Goal: Transaction & Acquisition: Obtain resource

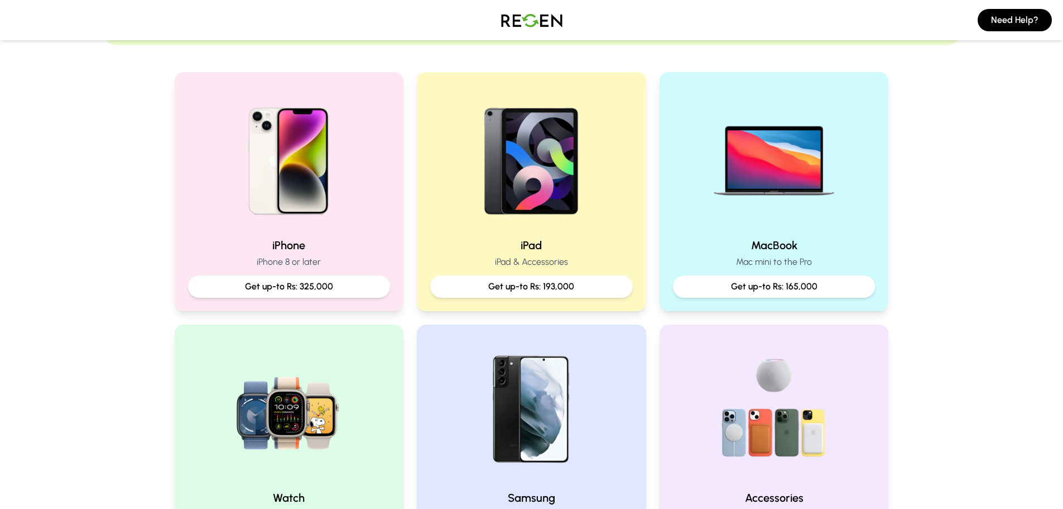
scroll to position [223, 0]
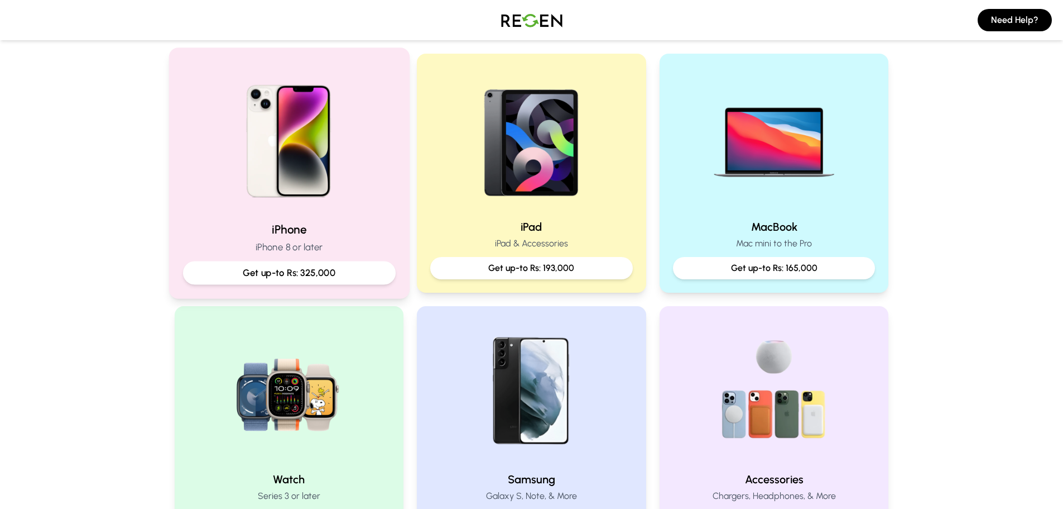
click at [332, 211] on img at bounding box center [289, 137] width 150 height 150
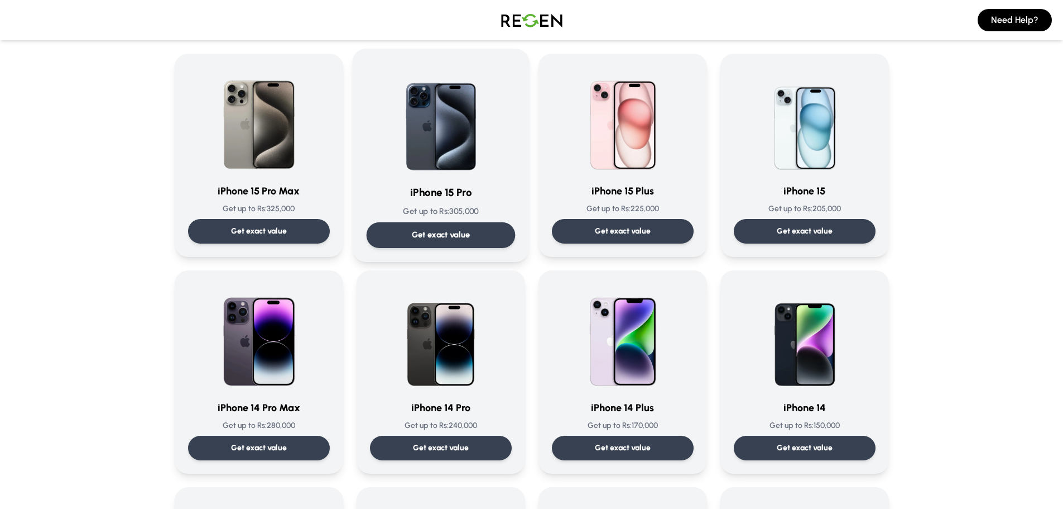
scroll to position [223, 0]
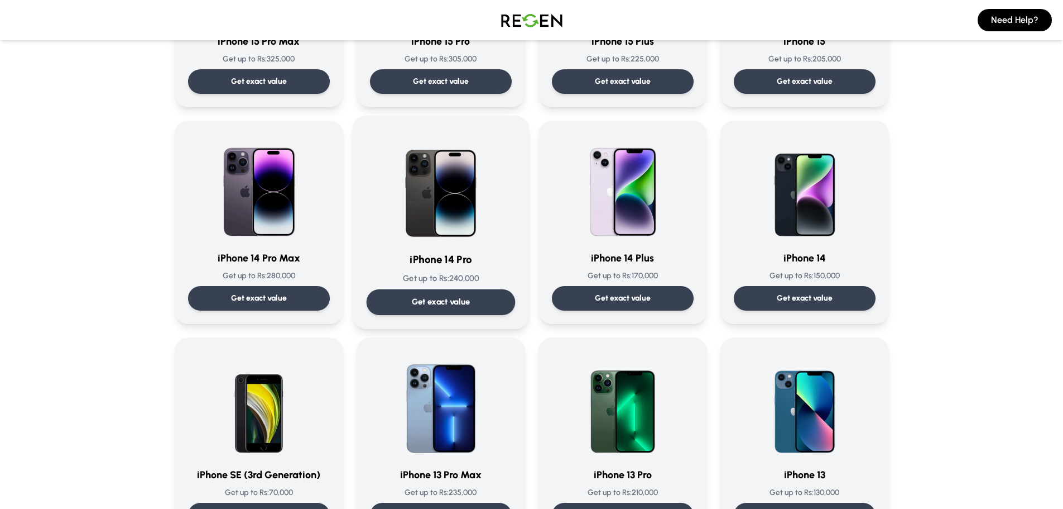
click at [438, 228] on img at bounding box center [441, 186] width 113 height 113
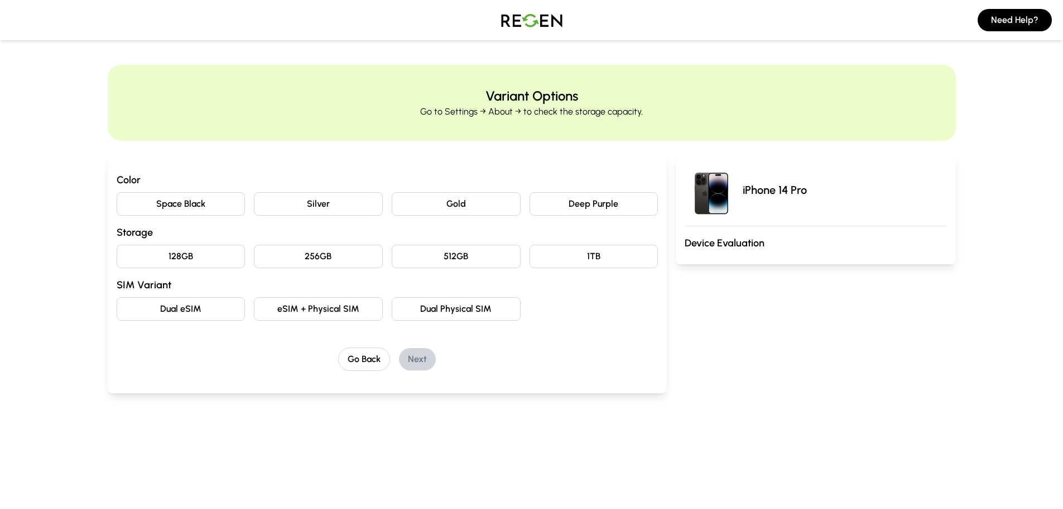
click at [169, 205] on button "Space Black" at bounding box center [181, 203] width 129 height 23
click at [175, 253] on button "128GB" at bounding box center [181, 256] width 129 height 23
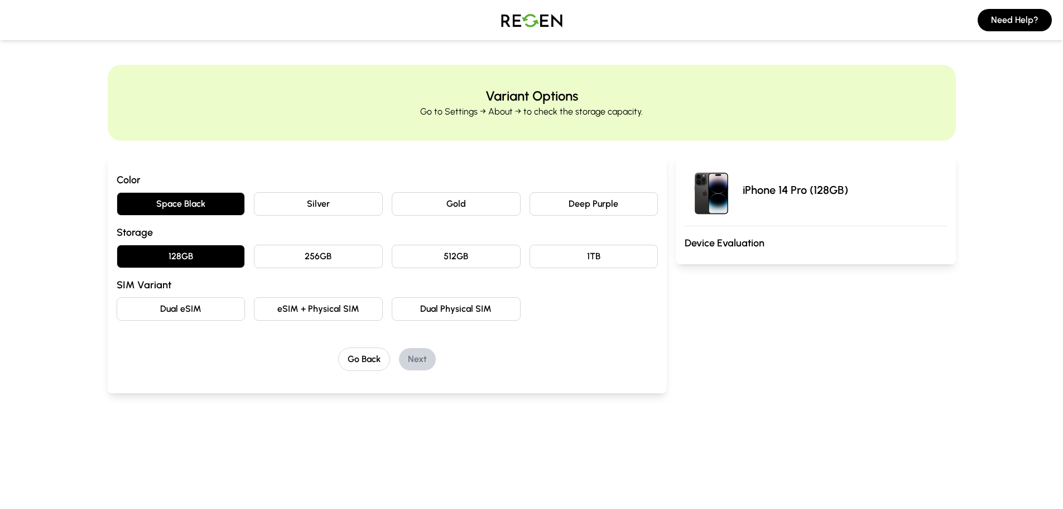
click at [187, 308] on button "Dual eSIM" at bounding box center [181, 308] width 129 height 23
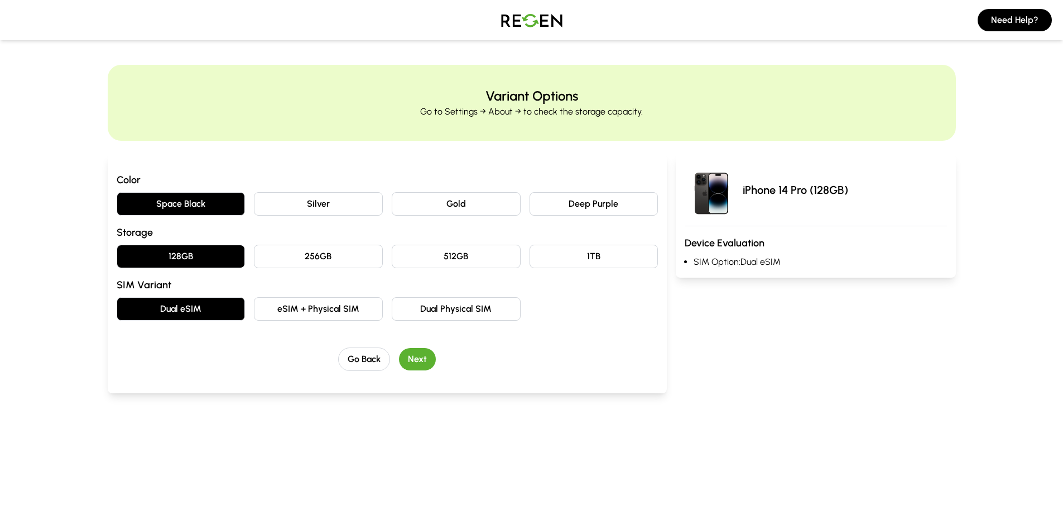
click at [421, 361] on button "Next" at bounding box center [417, 359] width 37 height 22
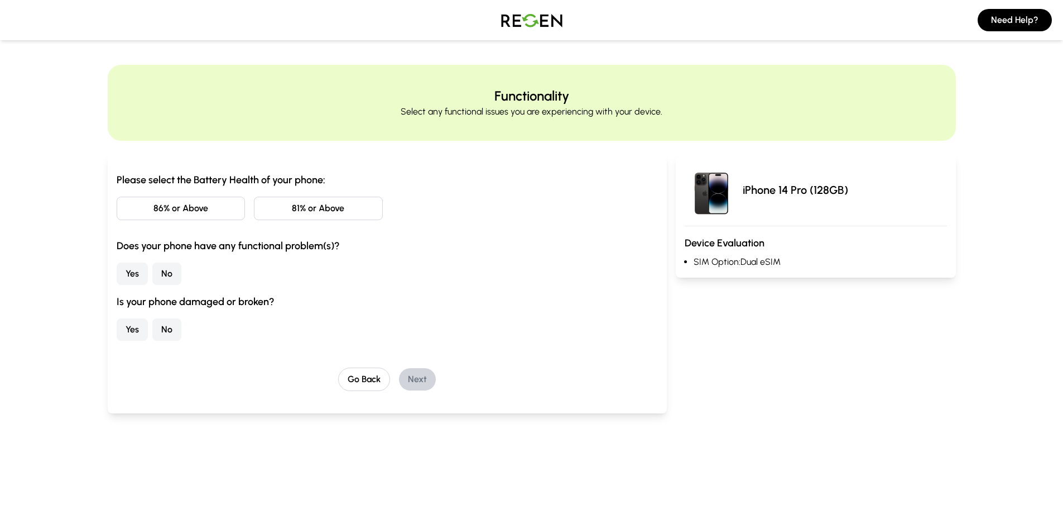
click at [287, 211] on button "81% or Above" at bounding box center [318, 207] width 129 height 23
click at [171, 271] on button "No" at bounding box center [166, 273] width 29 height 22
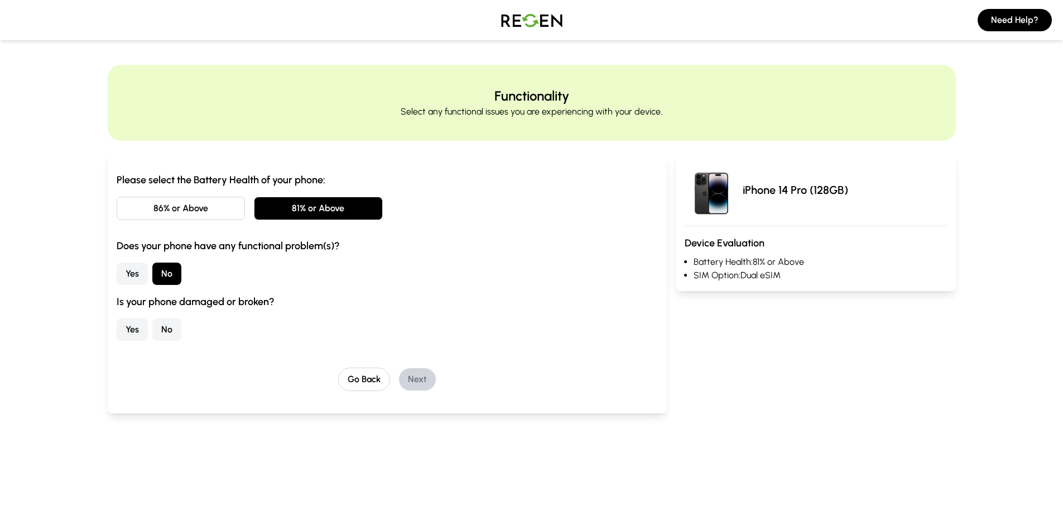
click at [164, 335] on button "No" at bounding box center [166, 329] width 29 height 22
click at [402, 369] on div "Go Back Next" at bounding box center [388, 378] width 542 height 23
click at [413, 376] on button "Next" at bounding box center [417, 379] width 37 height 22
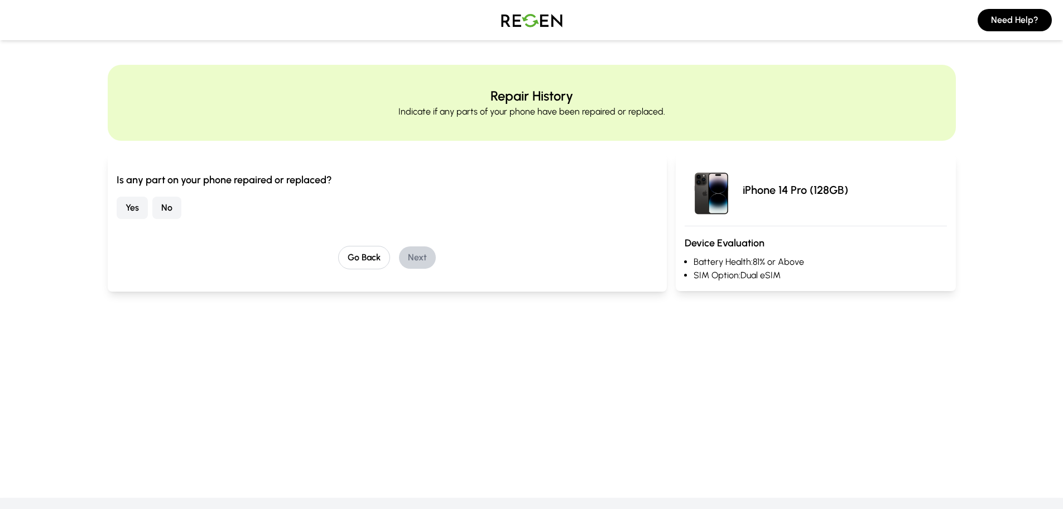
click at [169, 209] on button "No" at bounding box center [166, 207] width 29 height 22
click at [419, 247] on button "Next" at bounding box center [417, 257] width 37 height 22
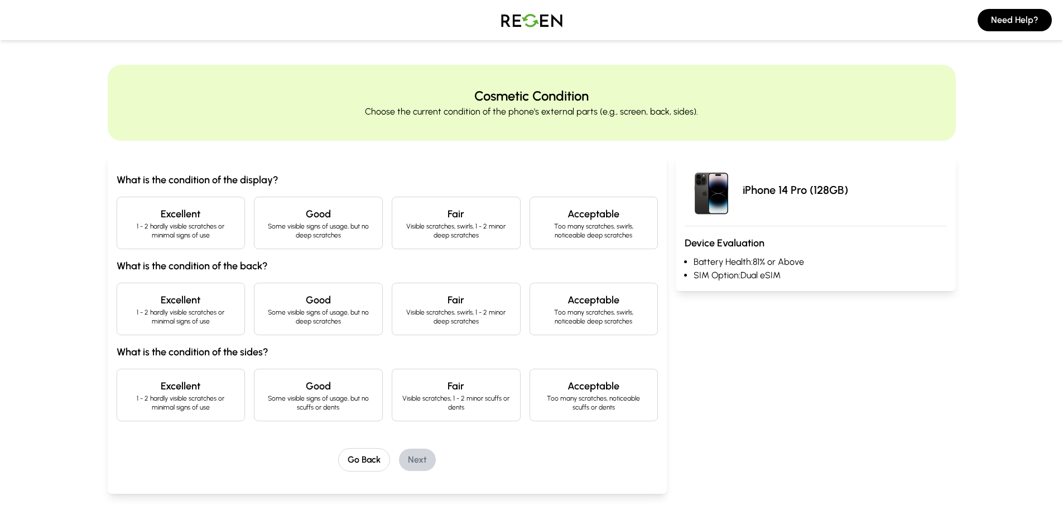
click at [198, 232] on p "1 - 2 hardly visible scratches or minimal signs of use" at bounding box center [181, 231] width 110 height 18
click at [183, 300] on h4 "Excellent" at bounding box center [181, 300] width 110 height 16
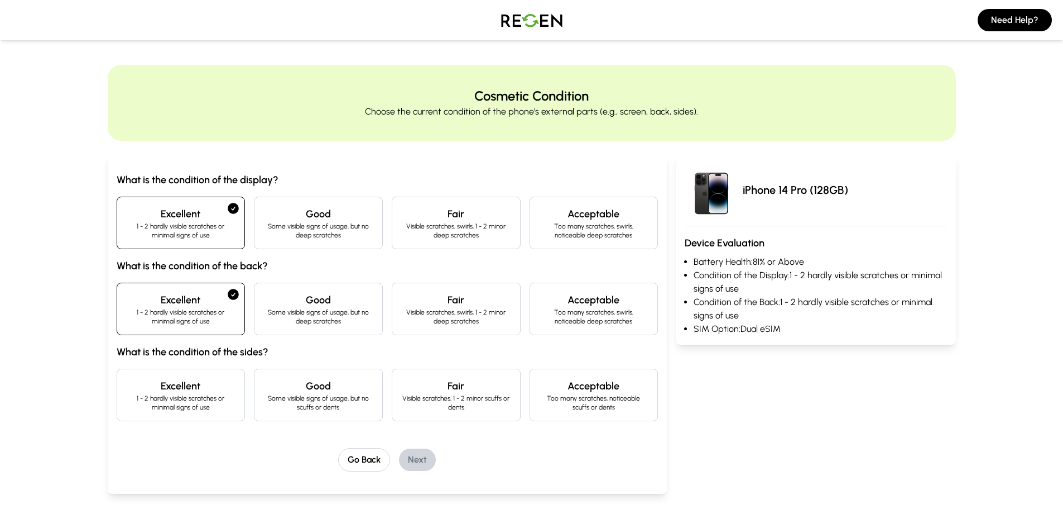
click at [188, 392] on h4 "Excellent" at bounding box center [181, 386] width 110 height 16
click at [417, 454] on button "Next" at bounding box center [417, 459] width 37 height 22
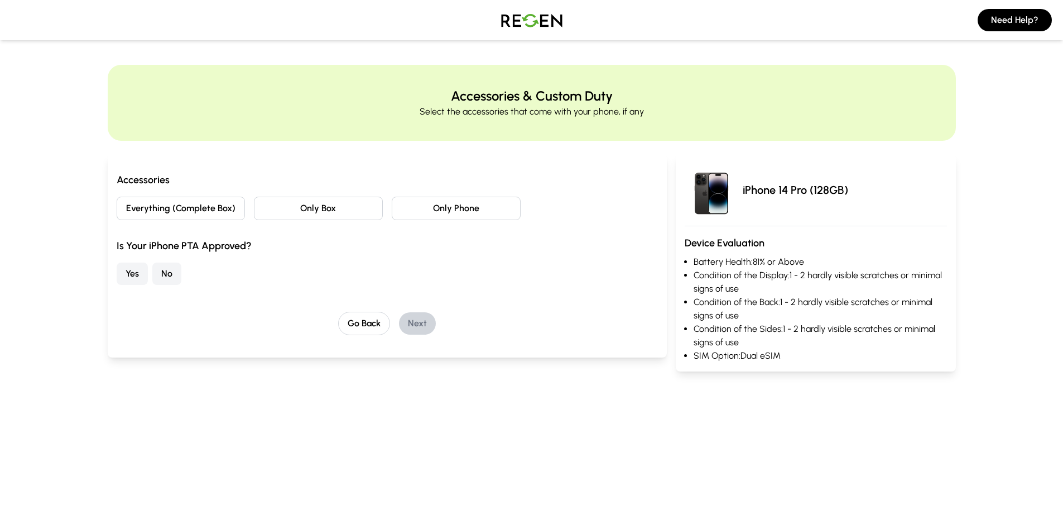
click at [208, 203] on button "Everything (Complete Box)" at bounding box center [181, 207] width 129 height 23
click at [126, 271] on button "Yes" at bounding box center [132, 273] width 31 height 22
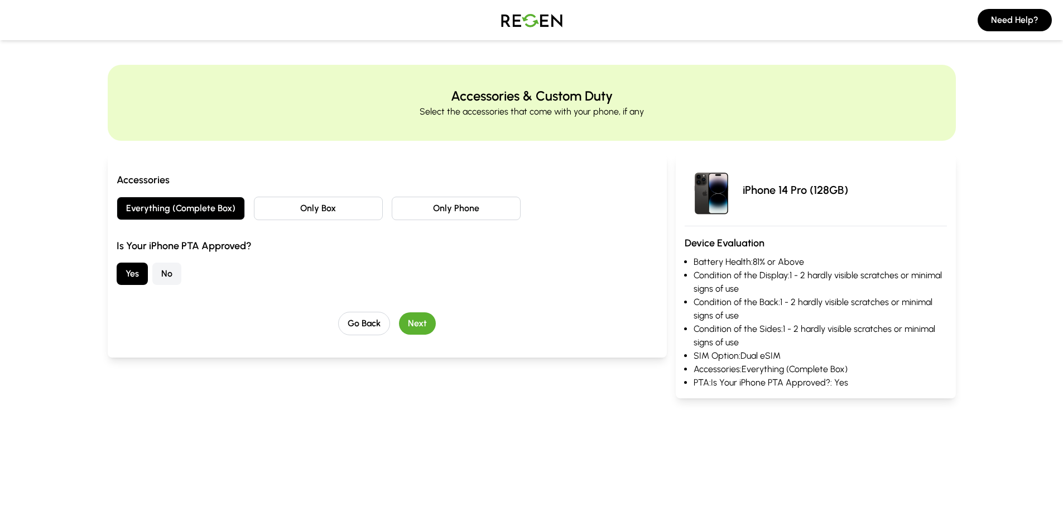
click at [418, 320] on button "Next" at bounding box center [417, 323] width 37 height 22
